Goal: Find specific page/section: Find specific page/section

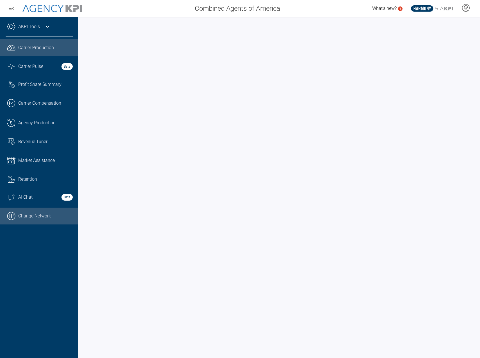
click at [34, 212] on link ".cls-1{fill:none;stroke:#000;stroke-linecap:round;stroke-linejoin:round;stroke-…" at bounding box center [39, 216] width 78 height 17
